Goal: Task Accomplishment & Management: Manage account settings

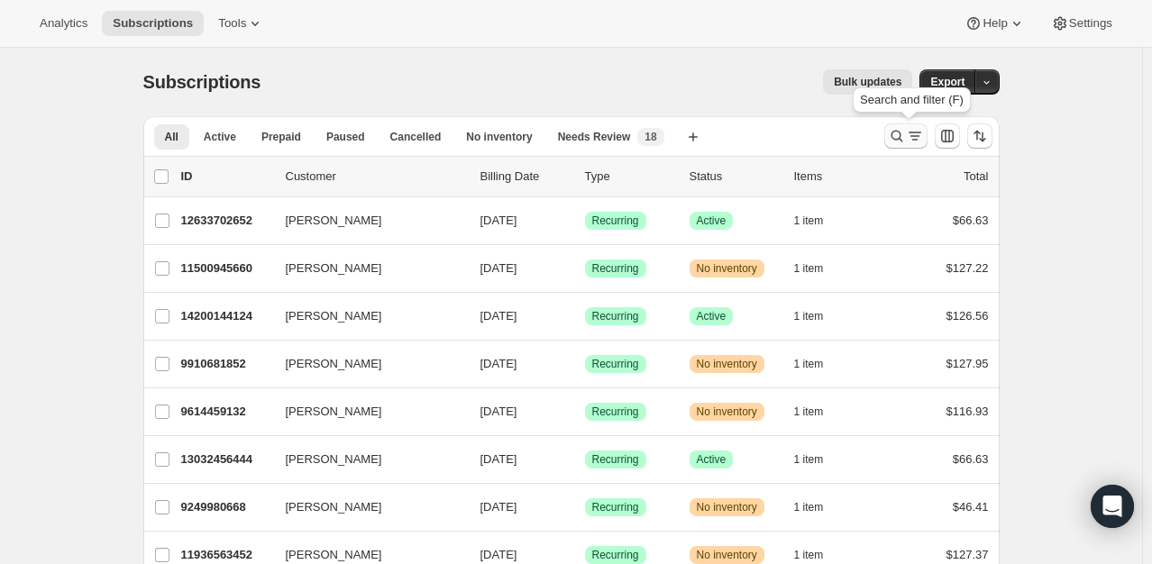
click at [899, 137] on icon "Search and filter results" at bounding box center [897, 136] width 18 height 18
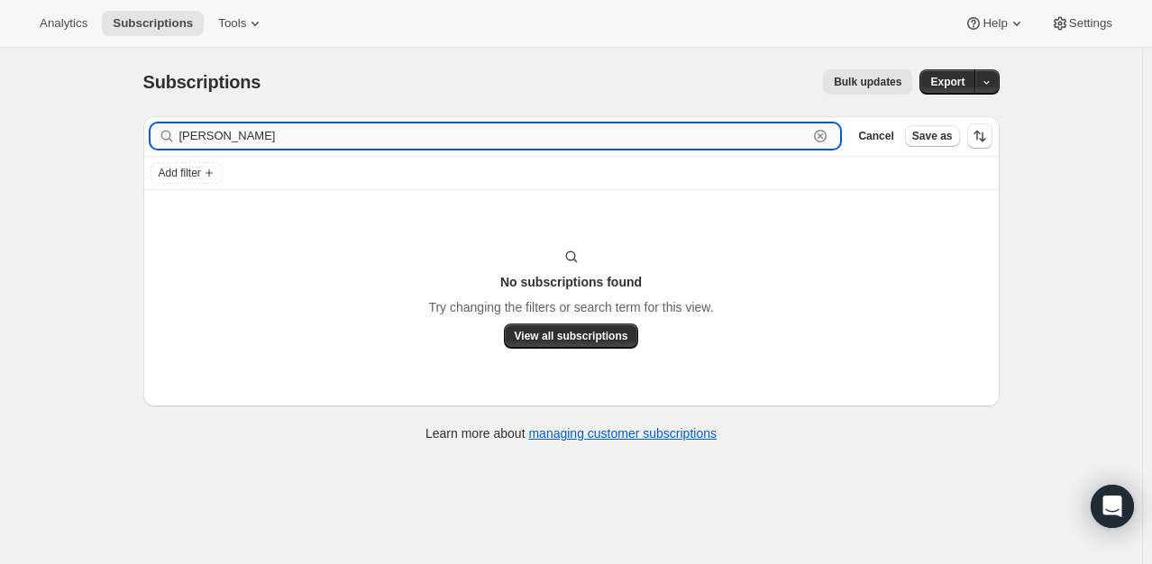
click at [270, 137] on input "[PERSON_NAME]" at bounding box center [493, 135] width 629 height 25
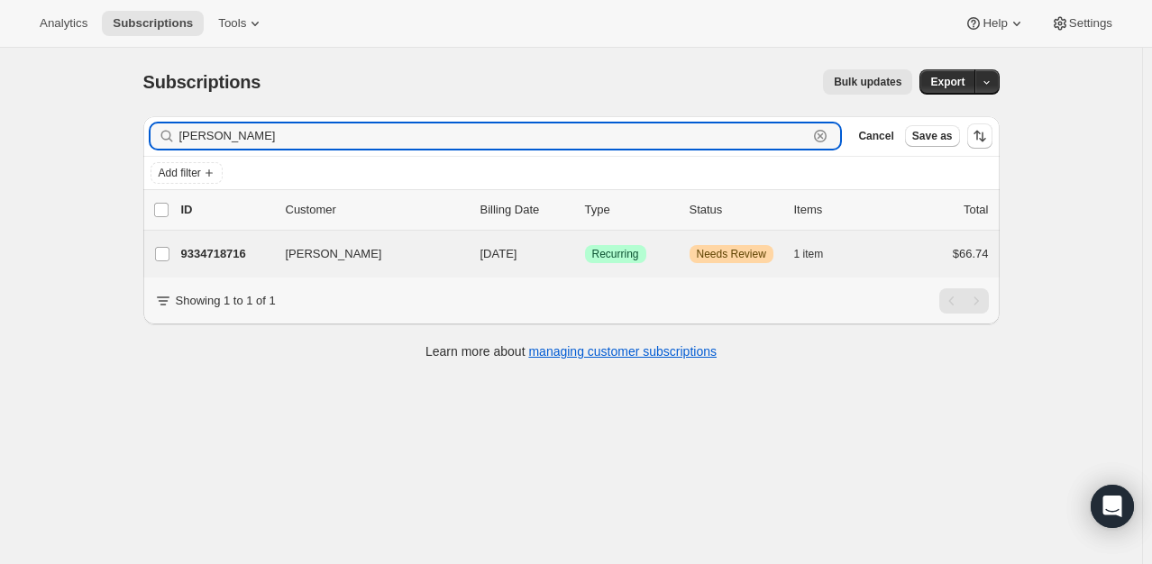
type input "[PERSON_NAME]"
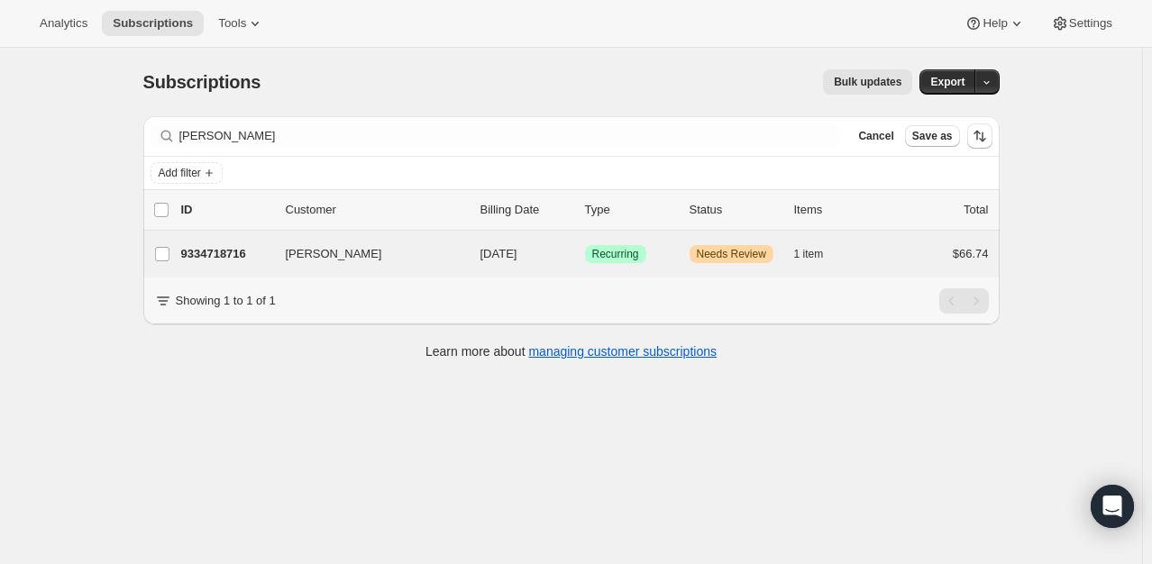
click at [222, 267] on div "[PERSON_NAME] 9334718716 [PERSON_NAME] [DATE] Success Recurring Warning Needs R…" at bounding box center [571, 254] width 856 height 47
click at [239, 248] on p "9334718716" at bounding box center [226, 254] width 90 height 18
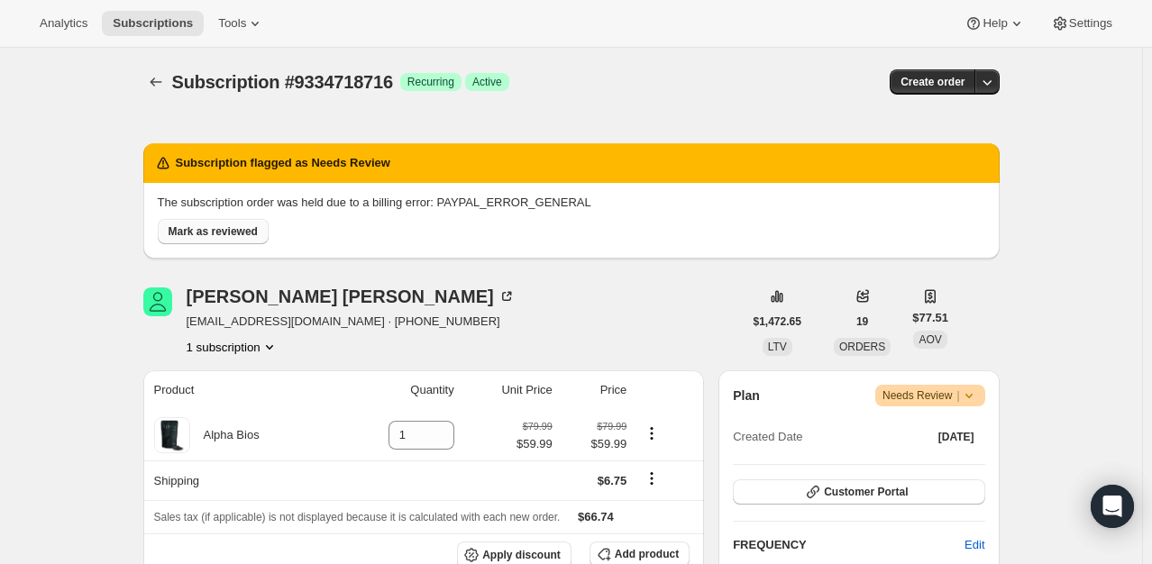
click at [222, 217] on div "Mark as reviewed" at bounding box center [568, 228] width 835 height 32
click at [231, 240] on button "Mark as reviewed" at bounding box center [213, 231] width 111 height 25
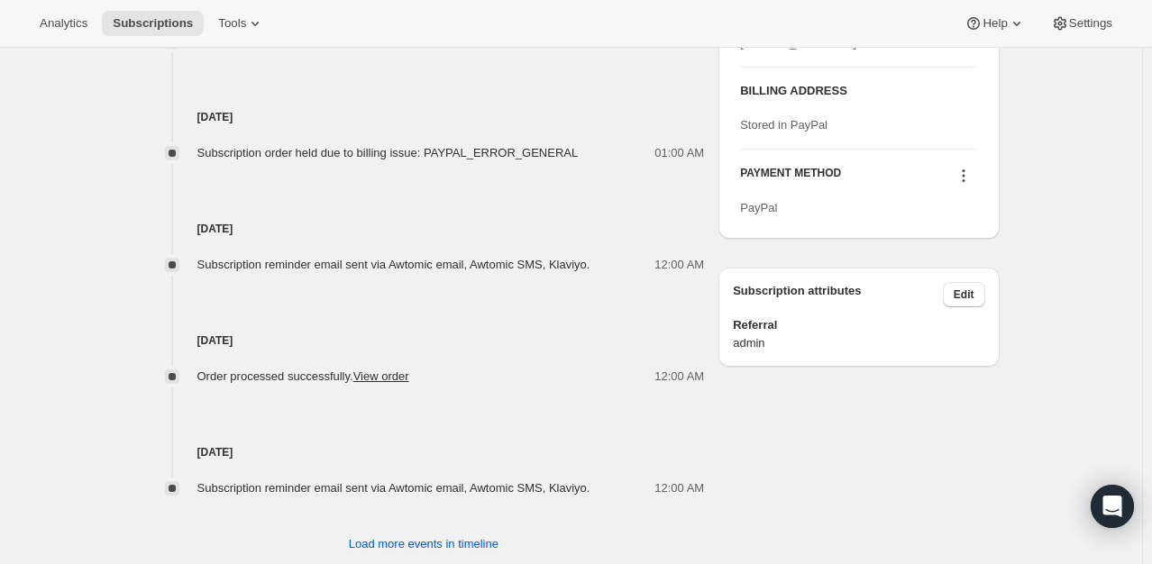
scroll to position [870, 0]
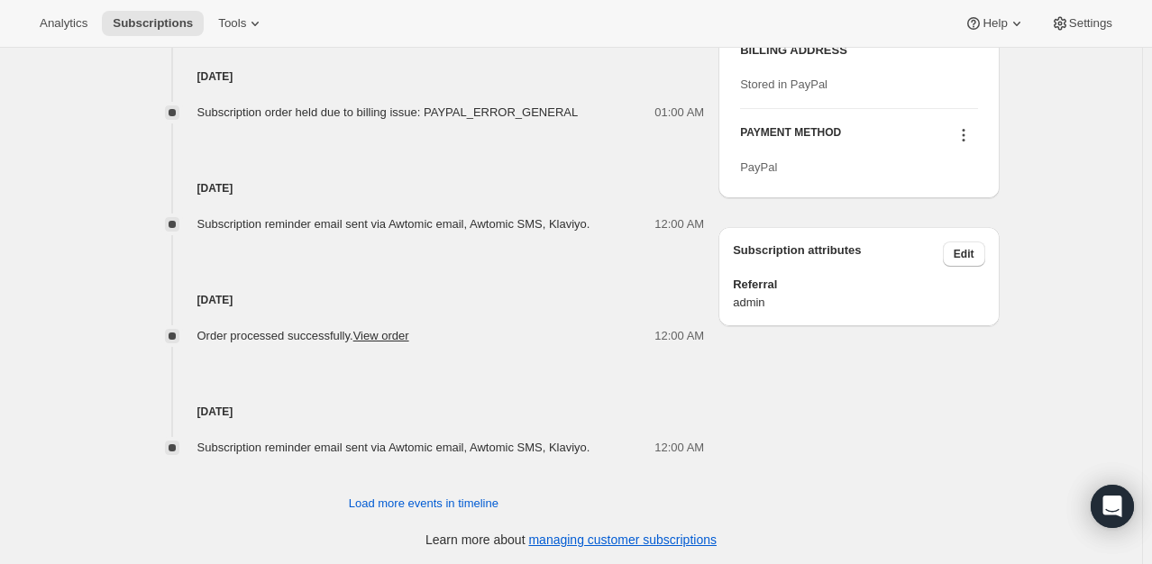
click at [968, 144] on icon at bounding box center [963, 135] width 18 height 18
click at [968, 213] on button "Send link to update card" at bounding box center [967, 202] width 137 height 29
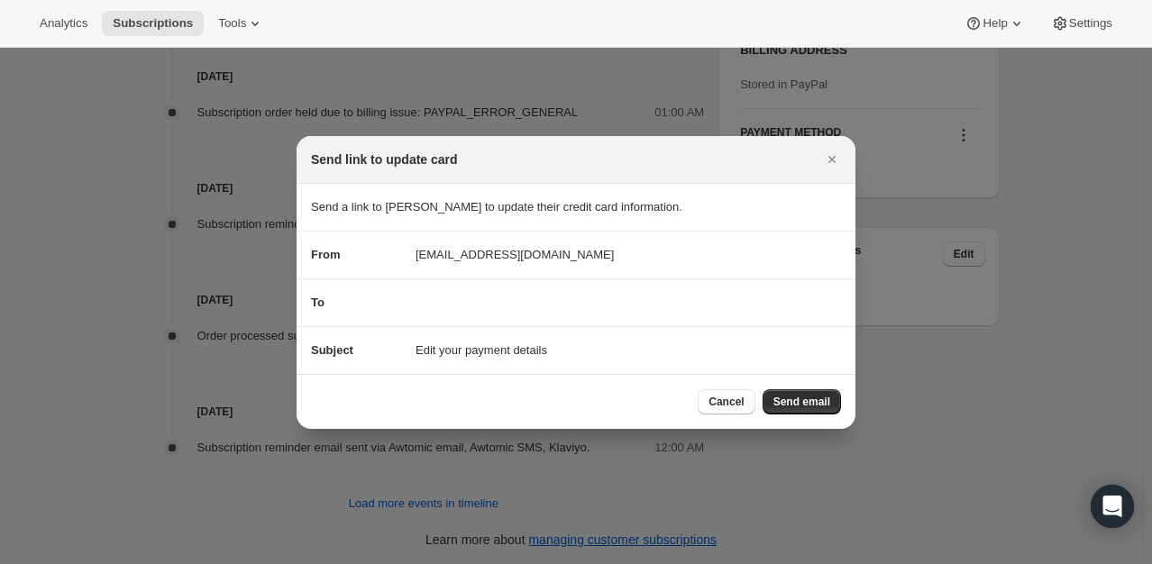
click at [811, 398] on span "Send email" at bounding box center [801, 402] width 57 height 14
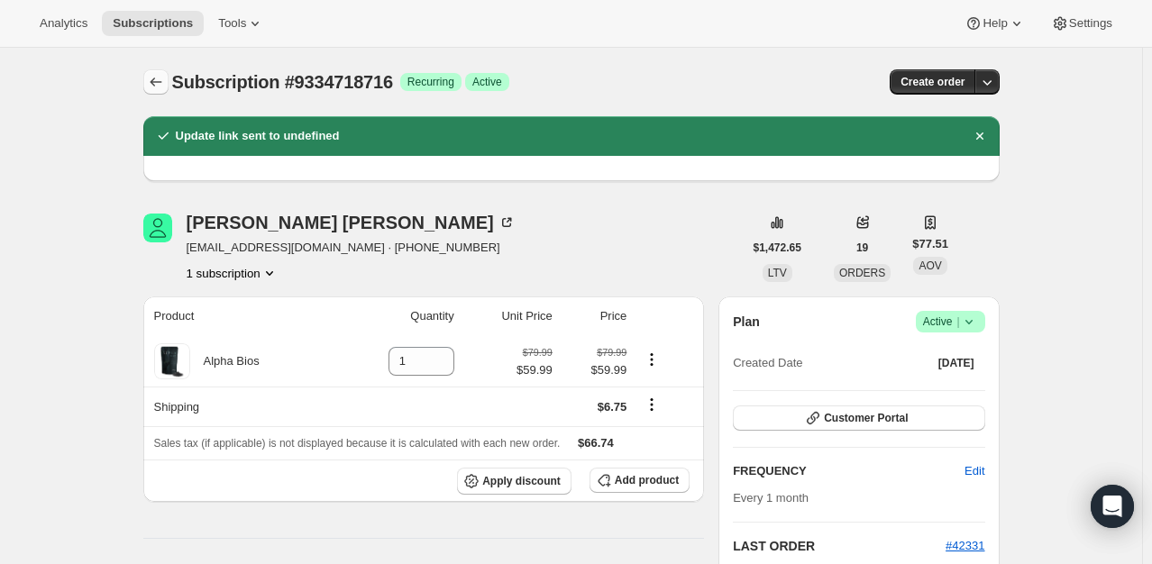
click at [159, 88] on icon "Subscriptions" at bounding box center [156, 82] width 18 height 18
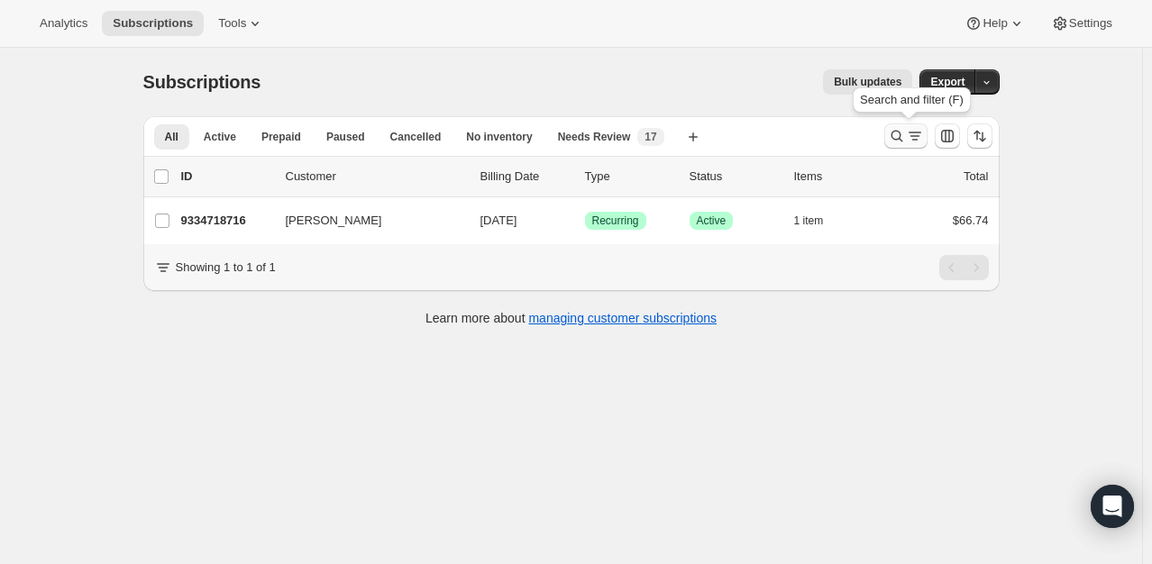
click at [896, 136] on icon "Search and filter results" at bounding box center [896, 137] width 12 height 12
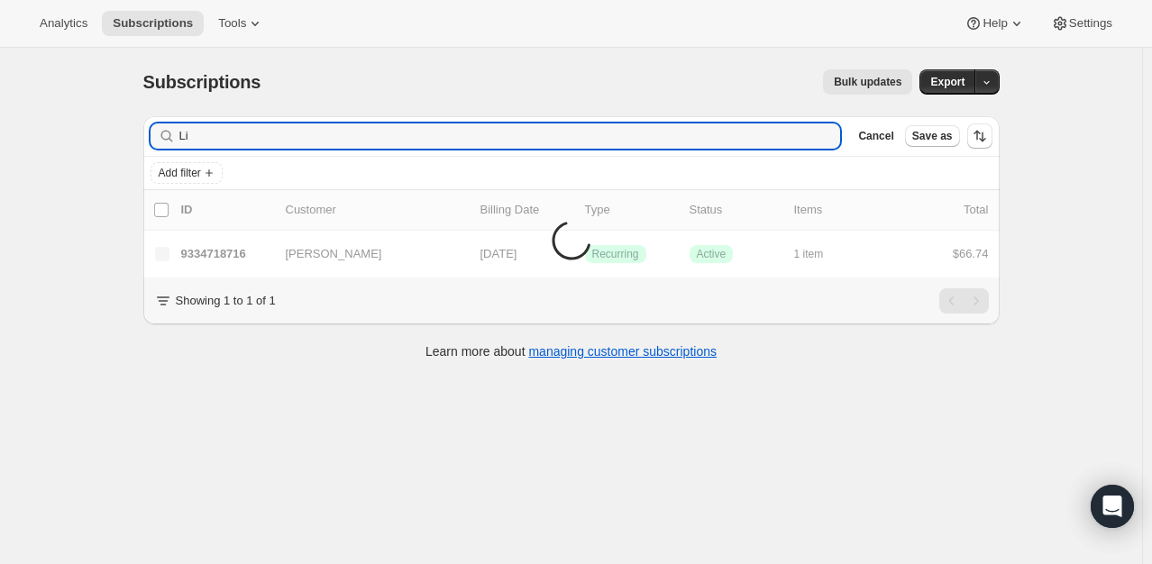
type input "L"
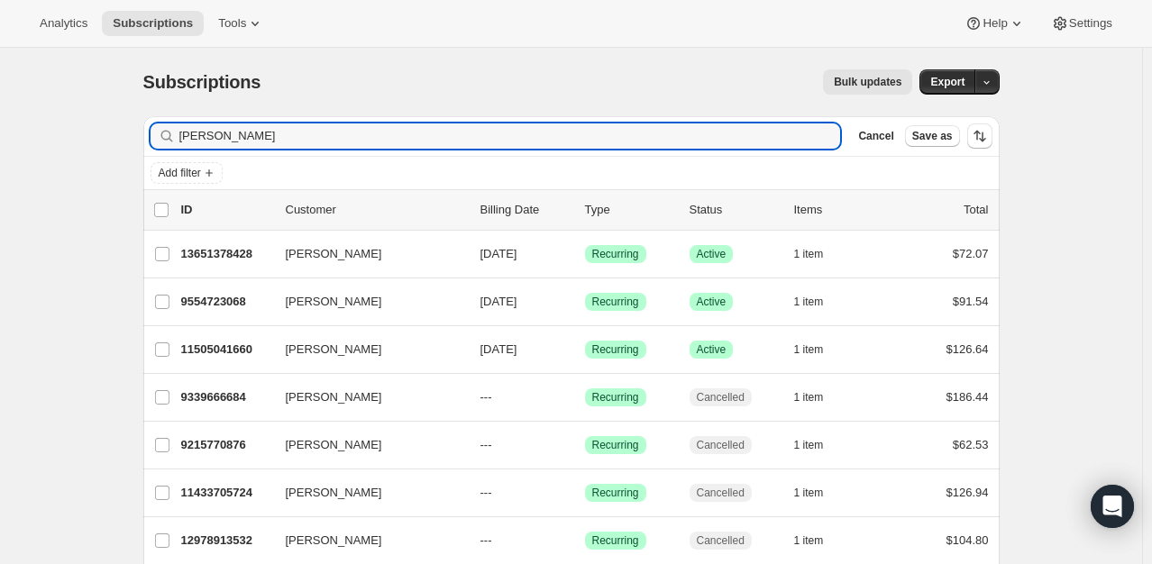
type input "[PERSON_NAME]"
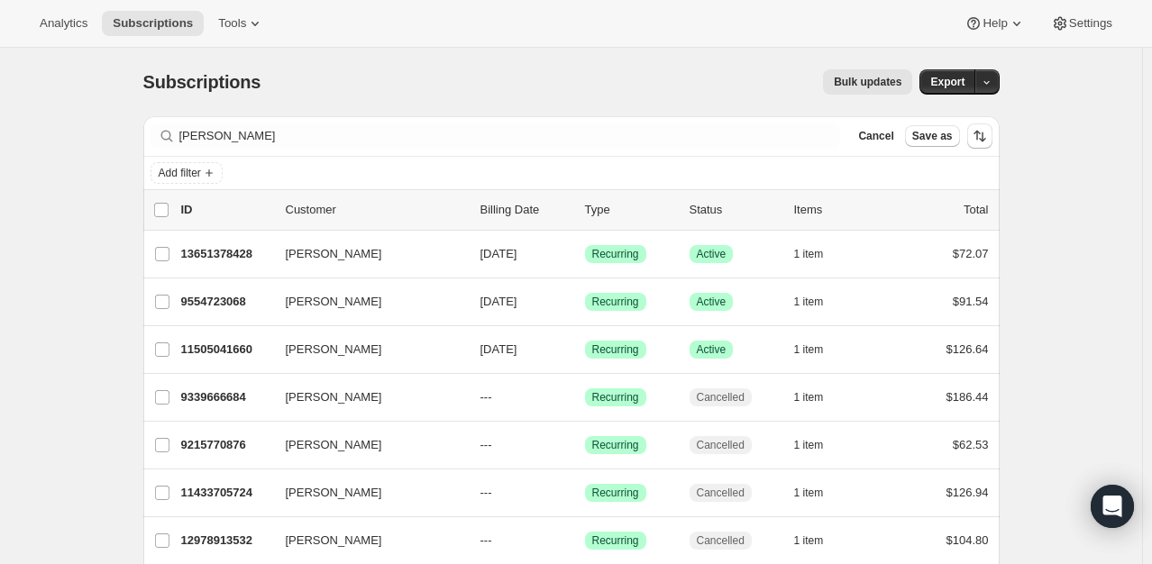
click at [515, 66] on div "Subscriptions. This page is ready Subscriptions Bulk updates More actions Bulk …" at bounding box center [571, 82] width 856 height 68
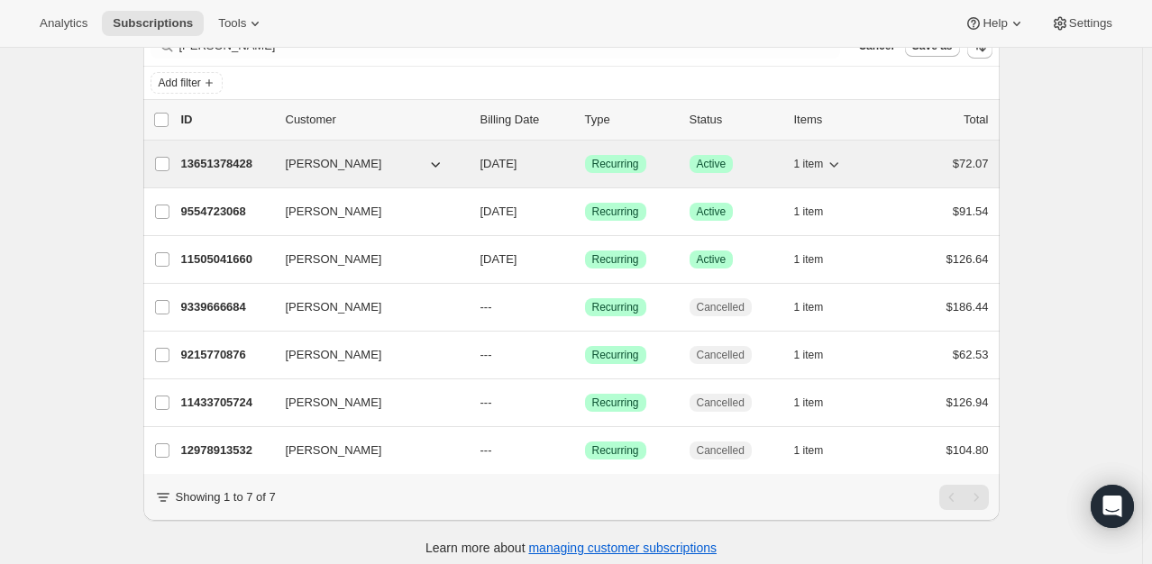
click at [241, 175] on div "13651378428 [PERSON_NAME] [DATE] Success Recurring Success Active 1 item $72.07" at bounding box center [585, 163] width 808 height 25
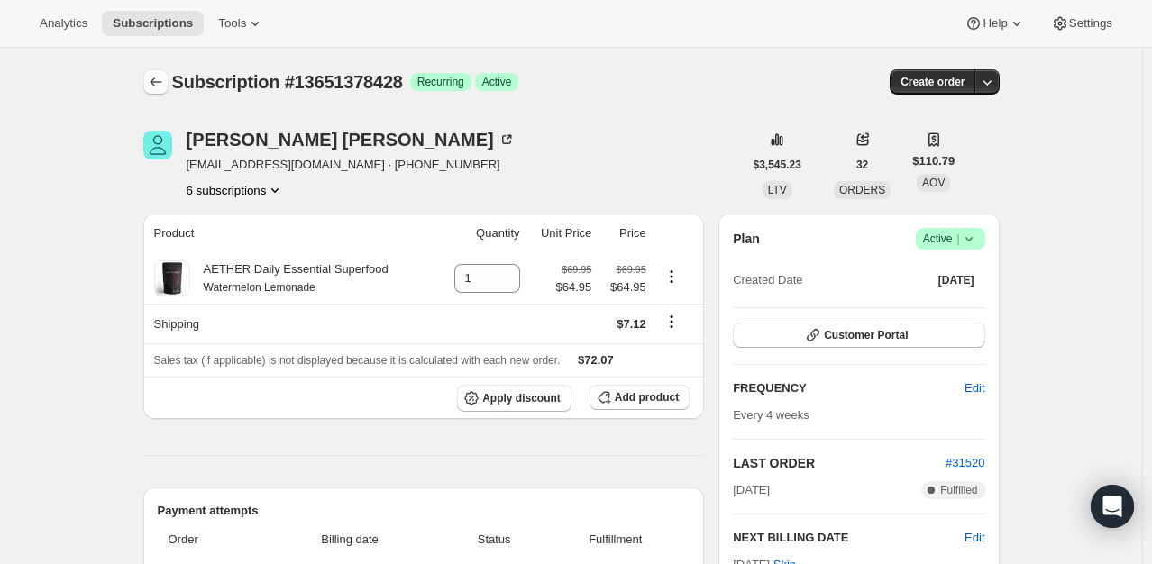
click at [159, 91] on button "Subscriptions" at bounding box center [155, 81] width 25 height 25
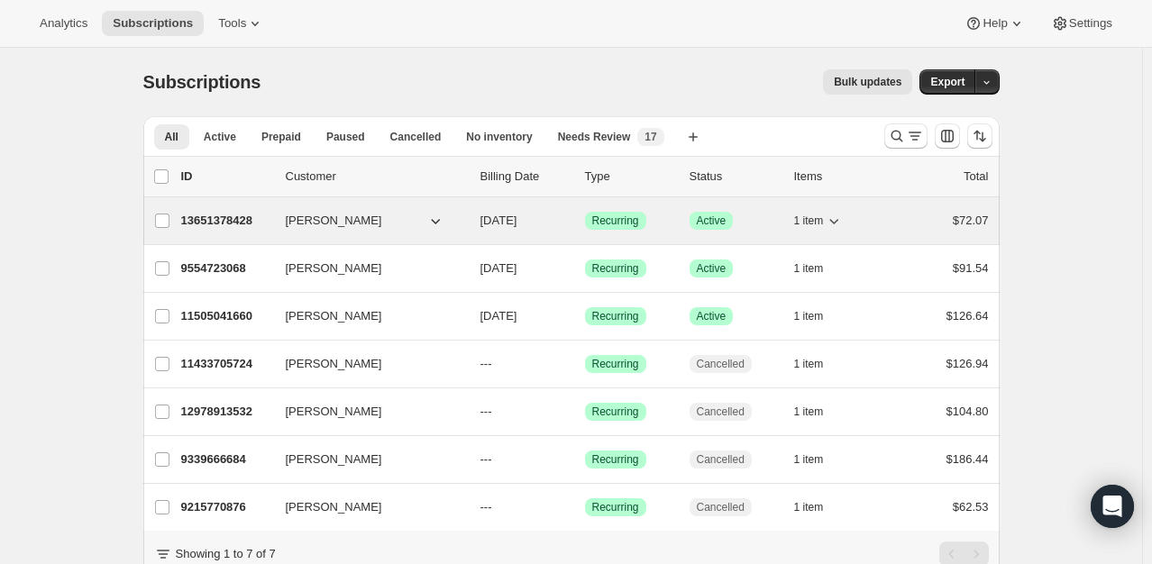
click at [269, 222] on p "13651378428" at bounding box center [226, 221] width 90 height 18
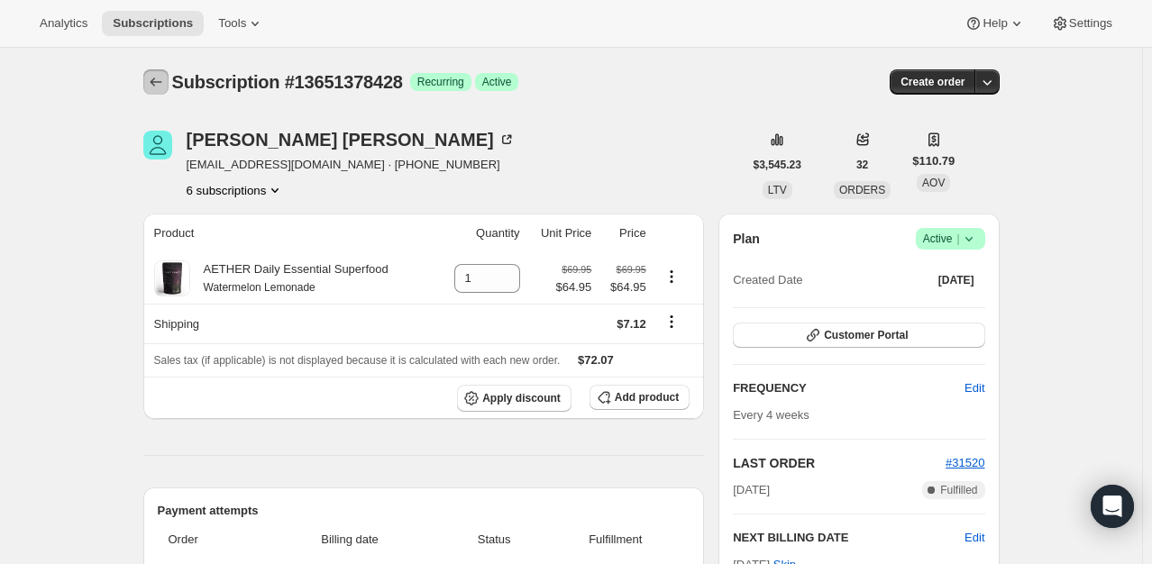
click at [160, 80] on icon "Subscriptions" at bounding box center [156, 82] width 18 height 18
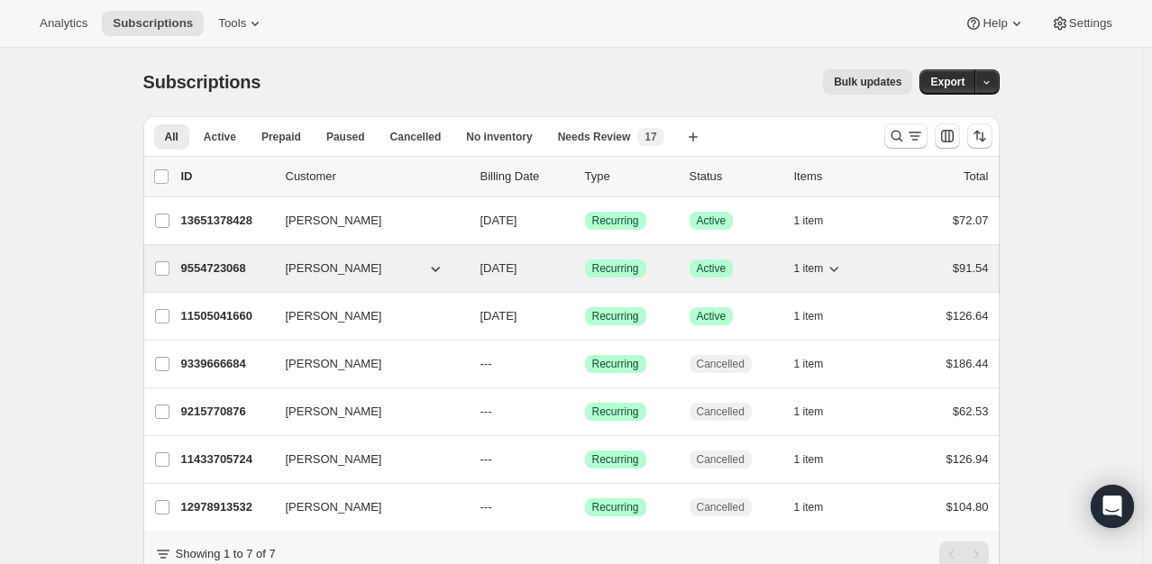
click at [231, 276] on p "9554723068" at bounding box center [226, 269] width 90 height 18
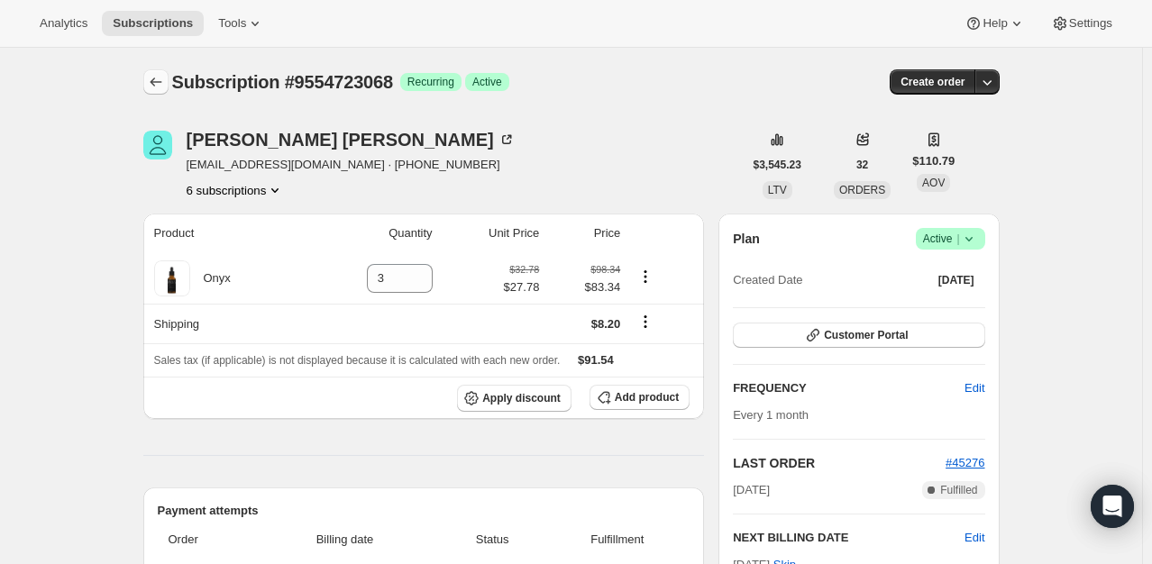
click at [163, 76] on icon "Subscriptions" at bounding box center [156, 82] width 18 height 18
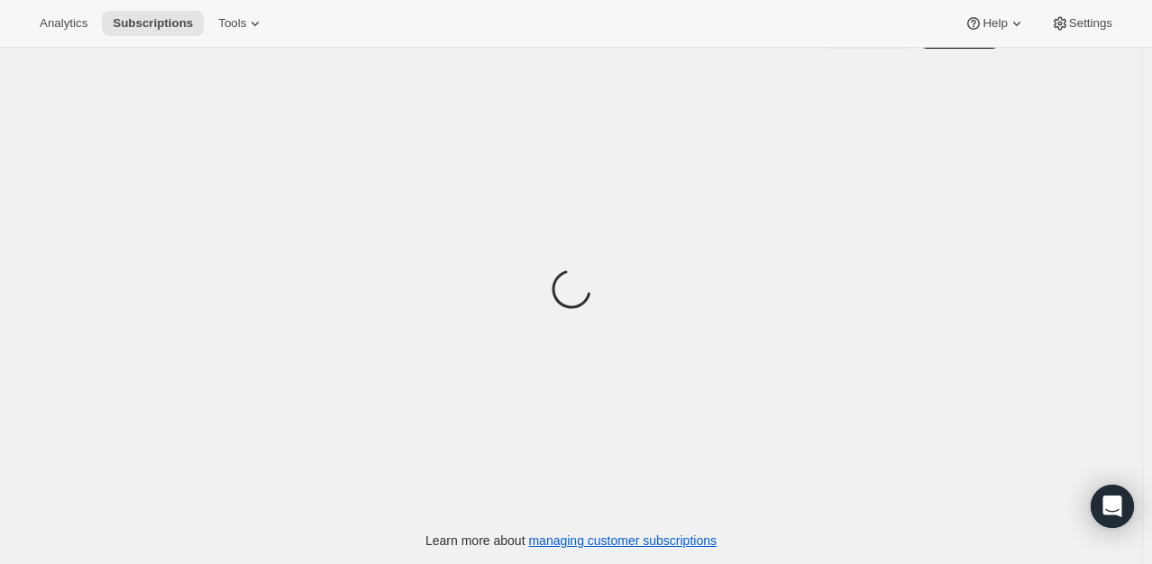
scroll to position [49, 0]
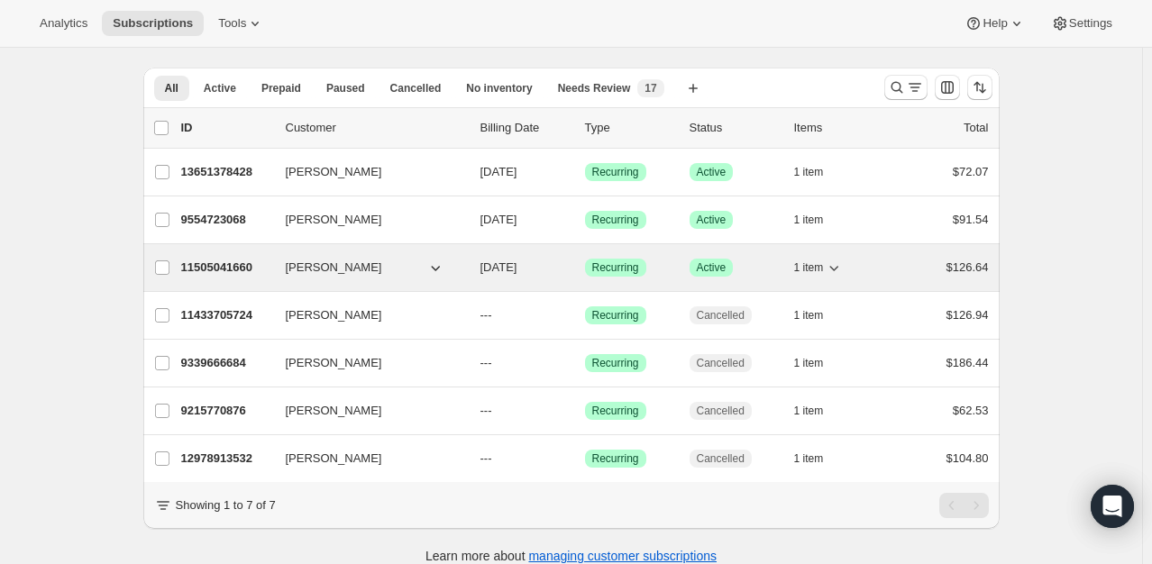
click at [213, 269] on p "11505041660" at bounding box center [226, 268] width 90 height 18
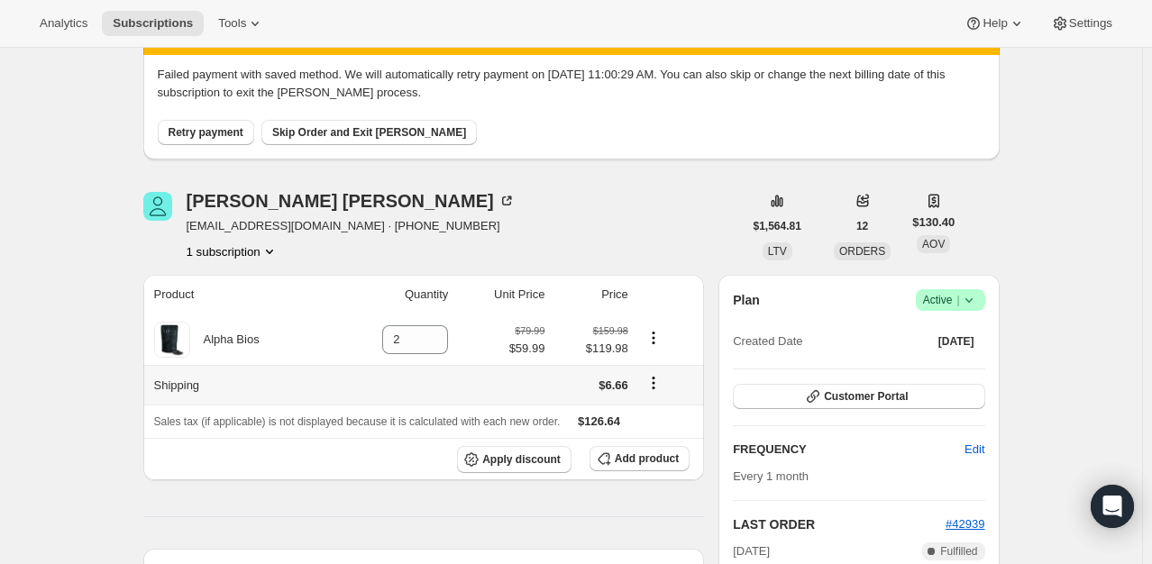
scroll to position [90, 0]
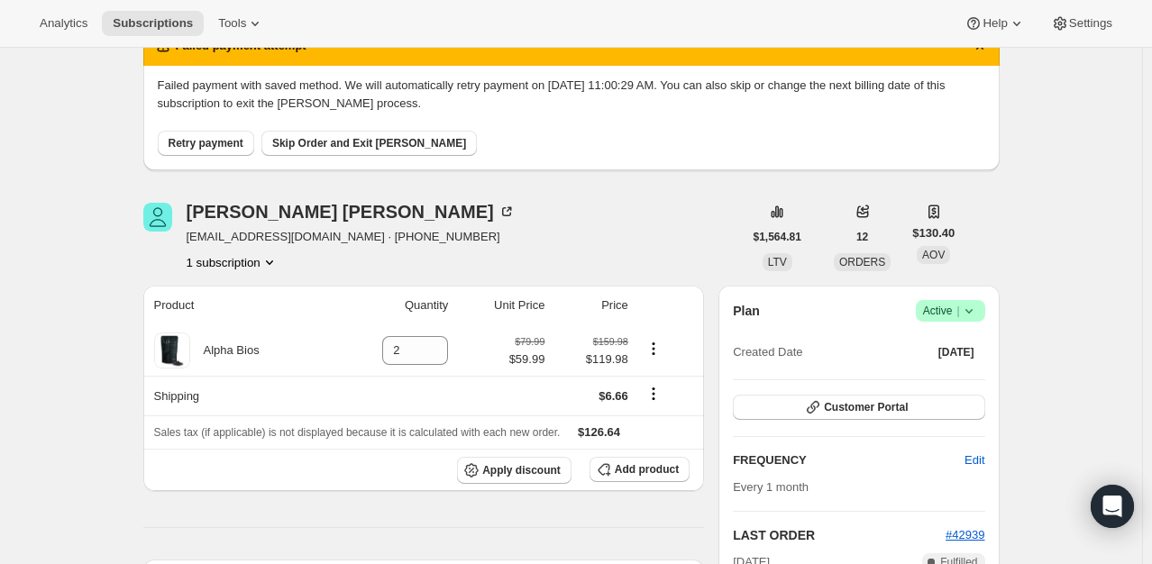
click at [959, 315] on span "Active |" at bounding box center [950, 311] width 55 height 18
click at [974, 375] on span "Cancel subscription" at bounding box center [956, 377] width 102 height 14
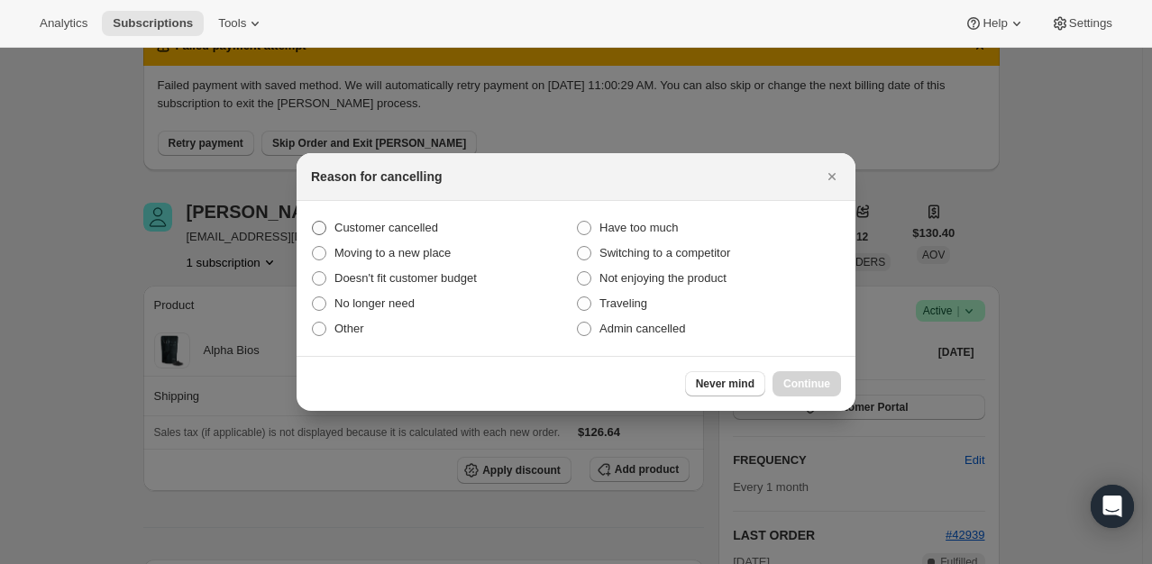
click at [430, 232] on span "Customer cancelled" at bounding box center [386, 228] width 104 height 14
click at [313, 222] on input "Customer cancelled" at bounding box center [312, 221] width 1 height 1
radio input "true"
click at [809, 373] on button "Continue" at bounding box center [806, 383] width 68 height 25
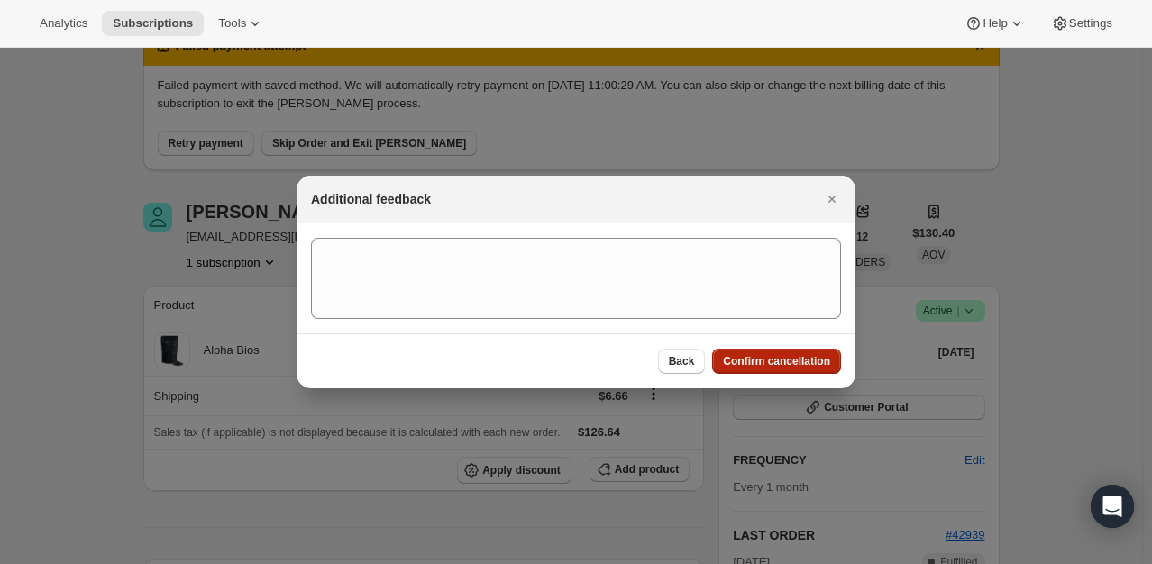
click at [823, 370] on button "Confirm cancellation" at bounding box center [776, 361] width 129 height 25
